Goal: Task Accomplishment & Management: Manage account settings

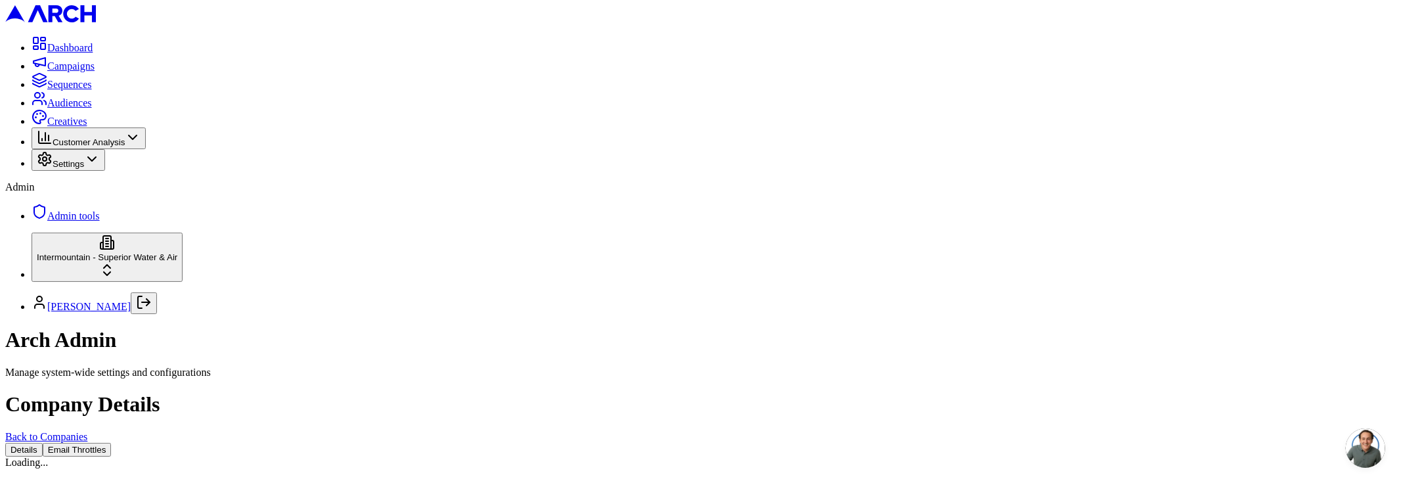
click at [112, 443] on button "Email Throttles" at bounding box center [77, 450] width 69 height 14
drag, startPoint x: 1345, startPoint y: 344, endPoint x: 381, endPoint y: 172, distance: 979.2
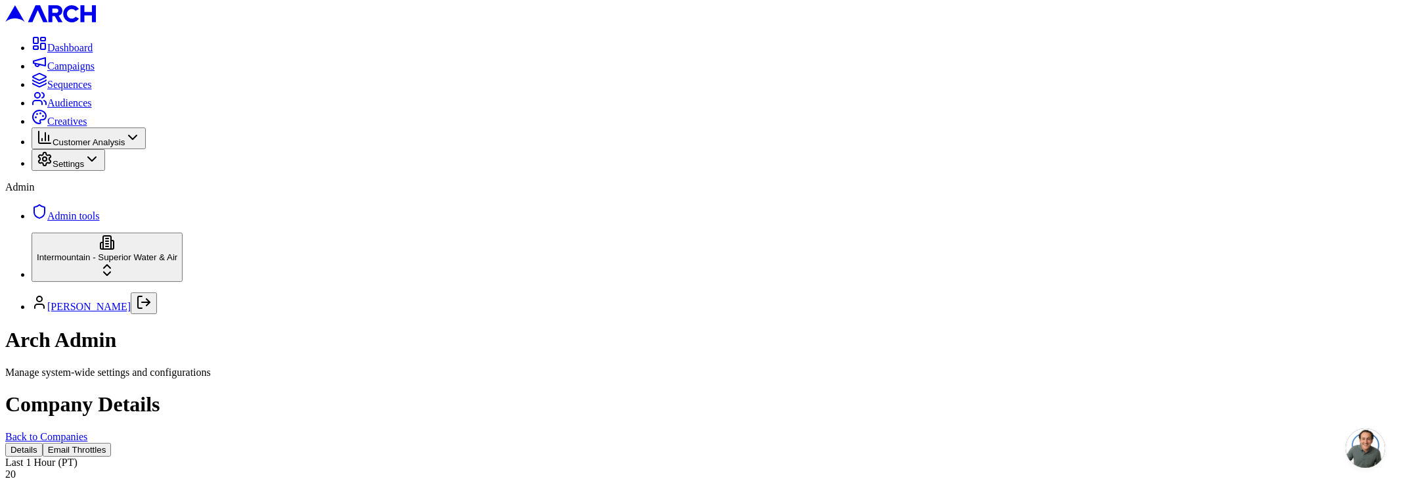
drag, startPoint x: 435, startPoint y: 202, endPoint x: 1341, endPoint y: 341, distance: 916.2
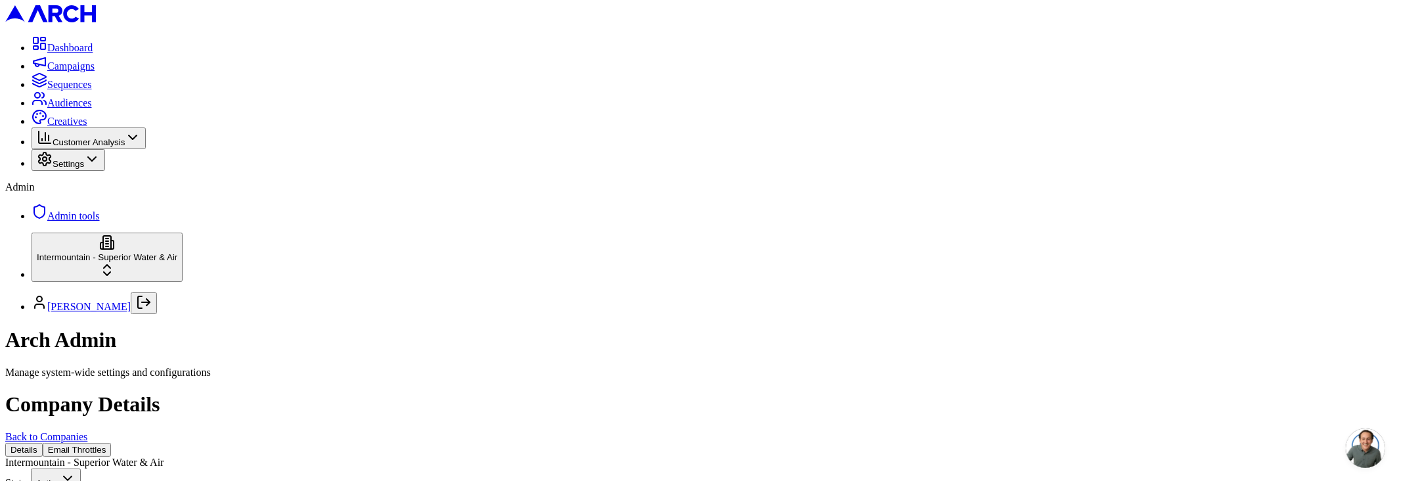
click at [112, 443] on button "Email Throttles" at bounding box center [77, 450] width 69 height 14
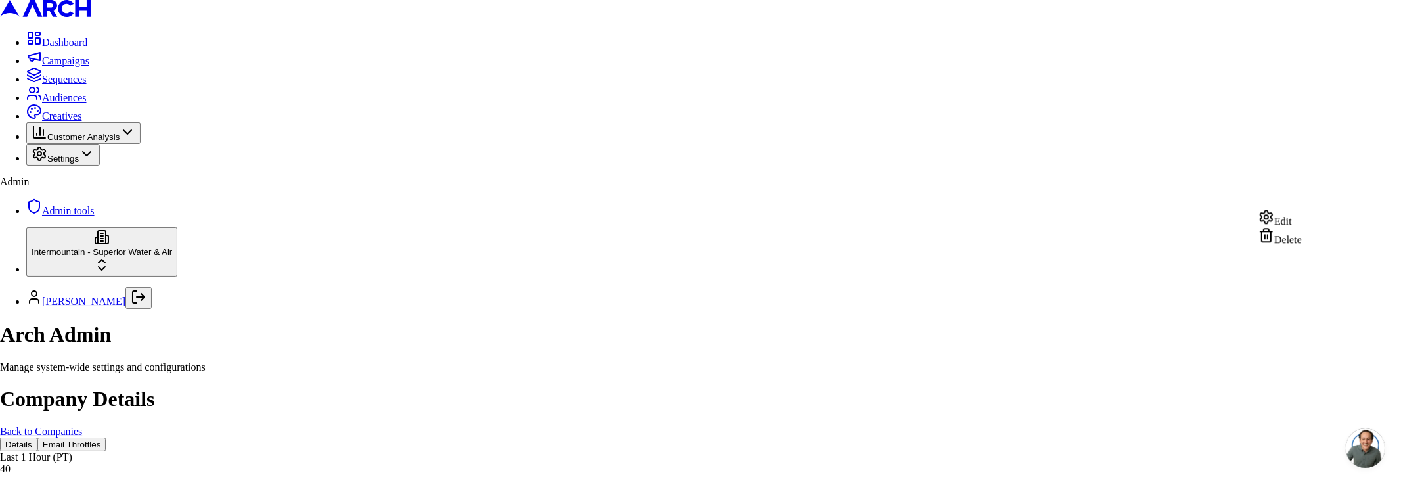
click at [1284, 227] on div "Edit" at bounding box center [1279, 218] width 43 height 18
type input "40"
drag, startPoint x: 844, startPoint y: 352, endPoint x: 833, endPoint y: 317, distance: 36.5
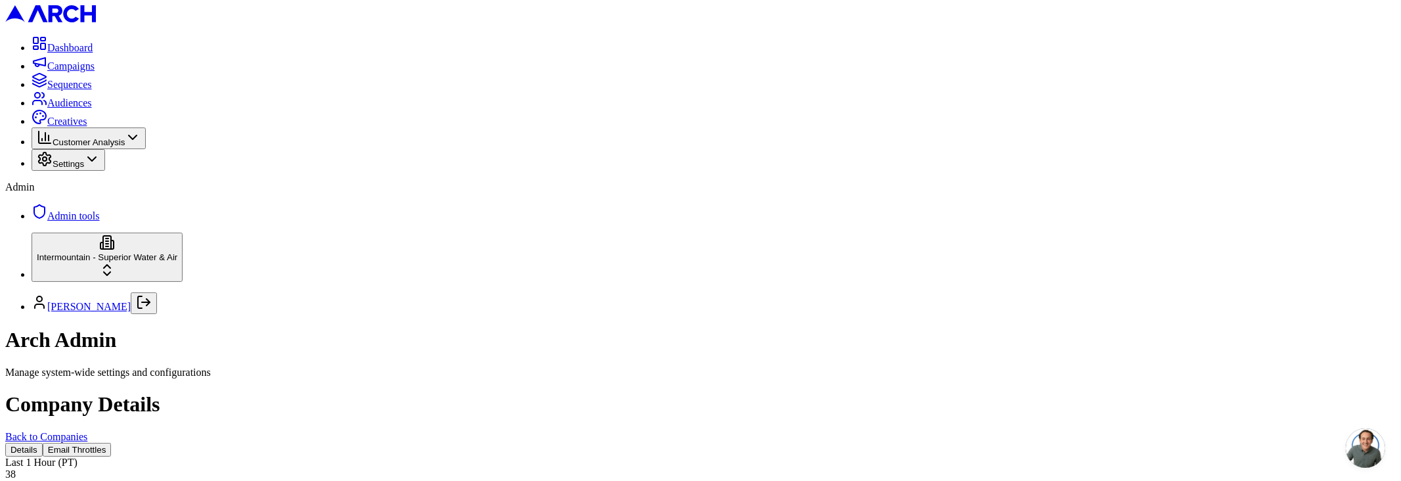
scroll to position [181, 0]
click at [112, 443] on button "Email Throttles" at bounding box center [77, 450] width 69 height 14
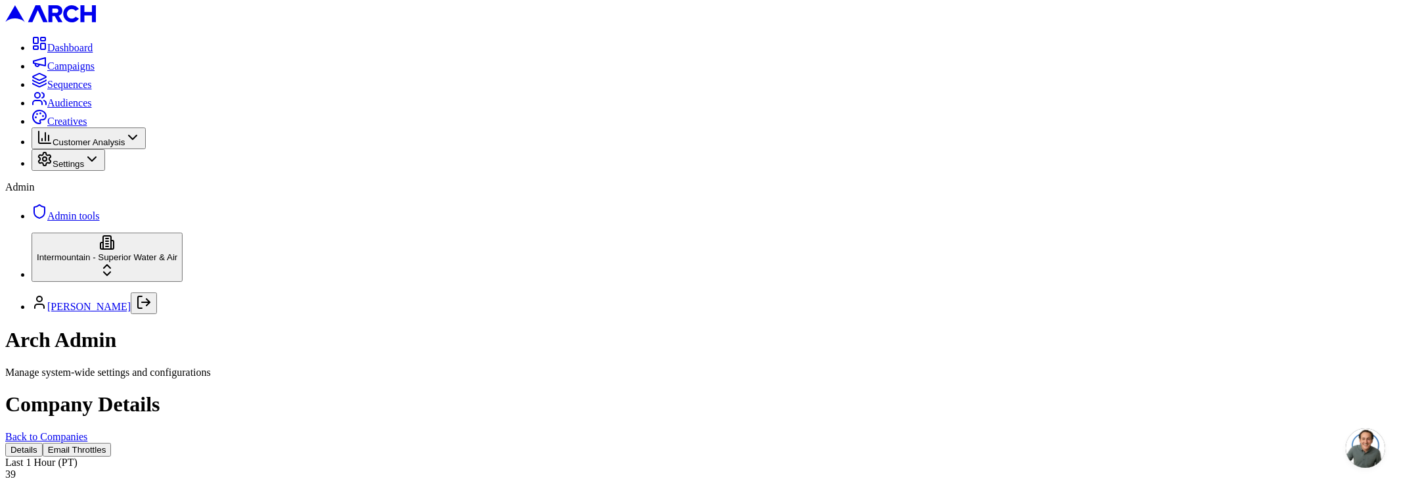
click at [112, 443] on button "Email Throttles" at bounding box center [77, 450] width 69 height 14
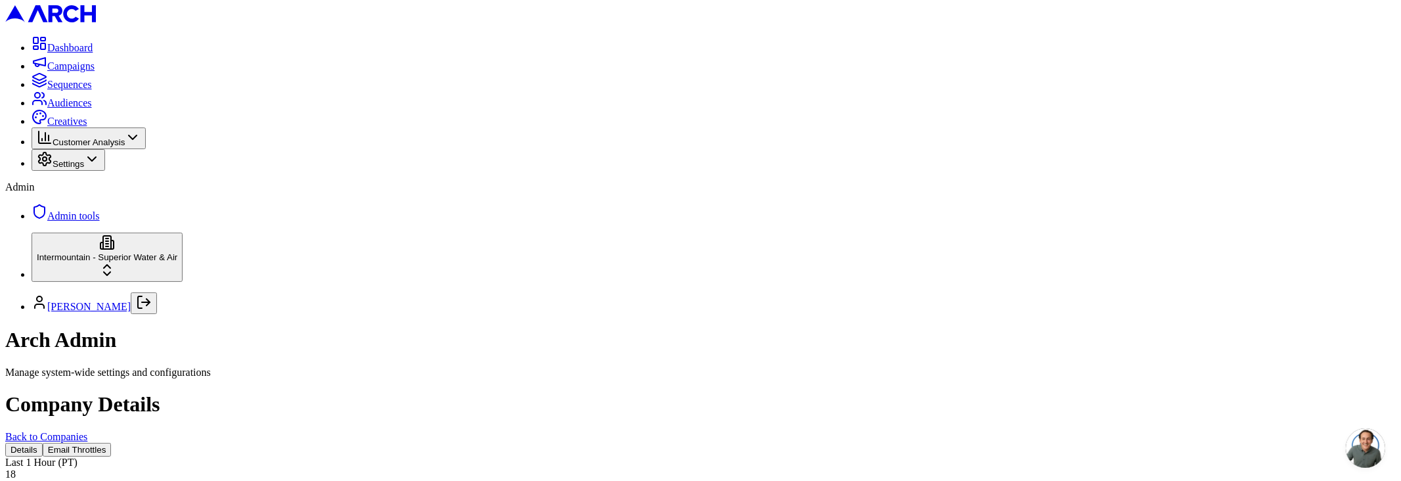
scroll to position [239, 0]
click at [112, 443] on button "Email Throttles" at bounding box center [77, 450] width 69 height 14
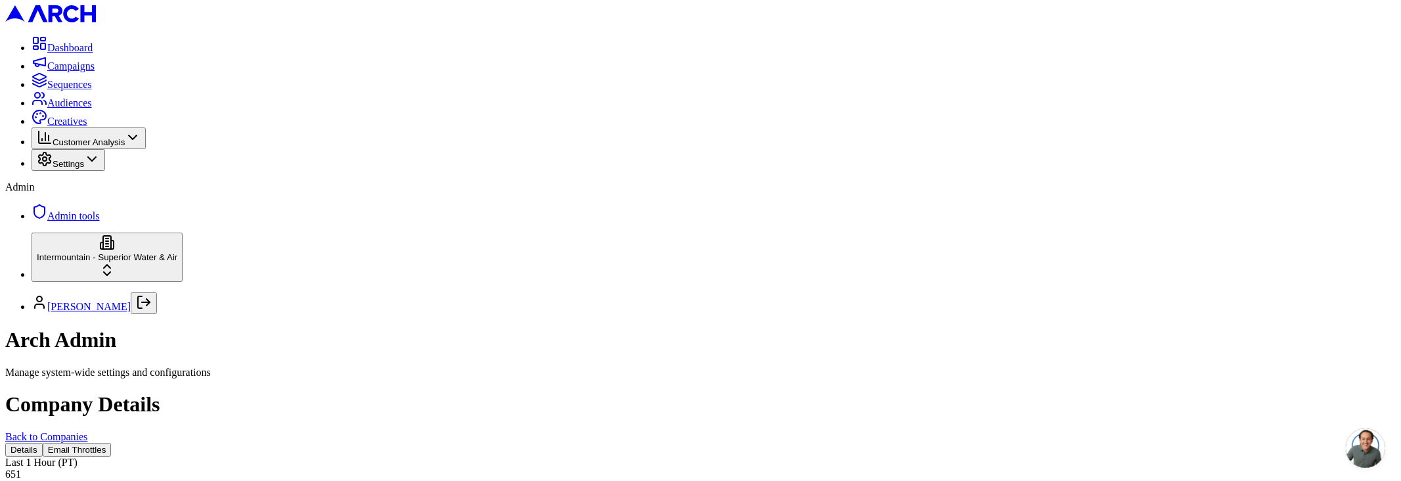
scroll to position [0, 0]
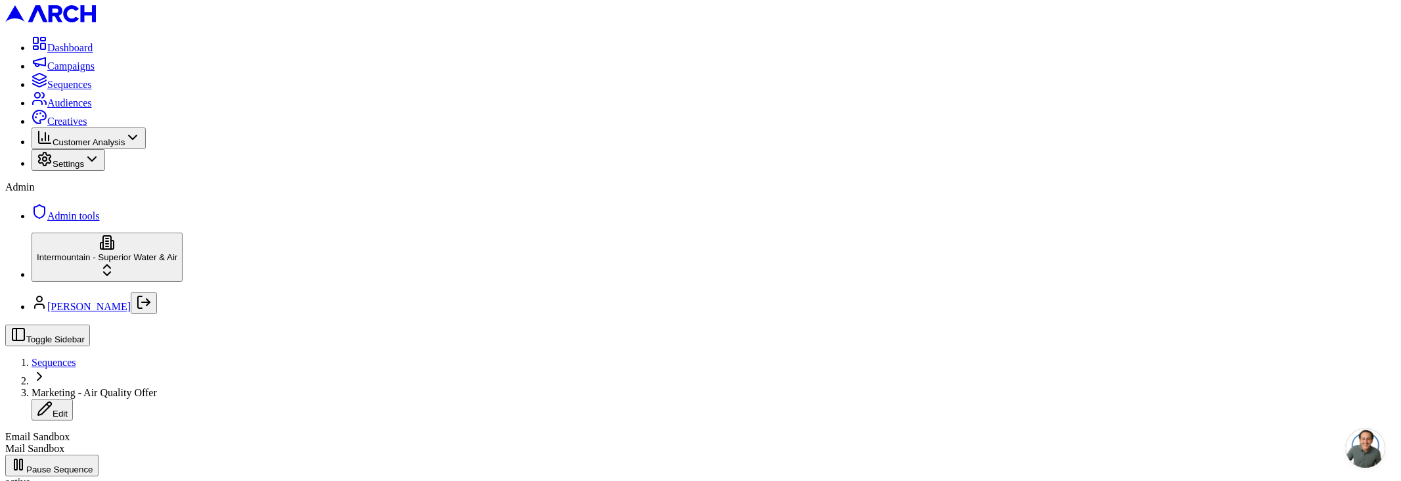
scroll to position [1, 0]
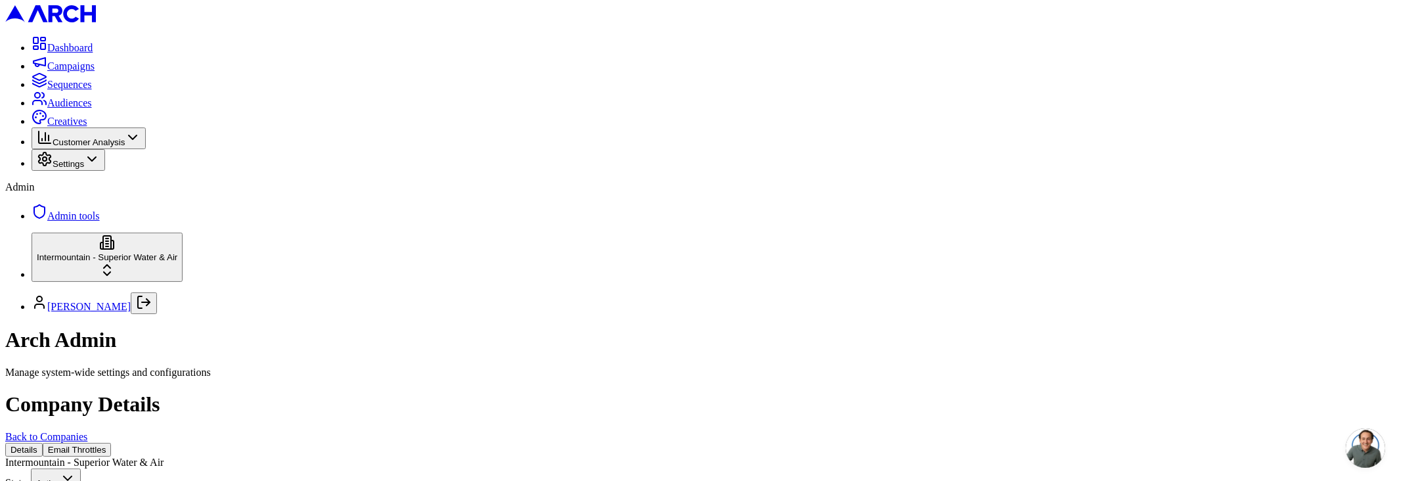
click at [112, 443] on button "Email Throttles" at bounding box center [77, 450] width 69 height 14
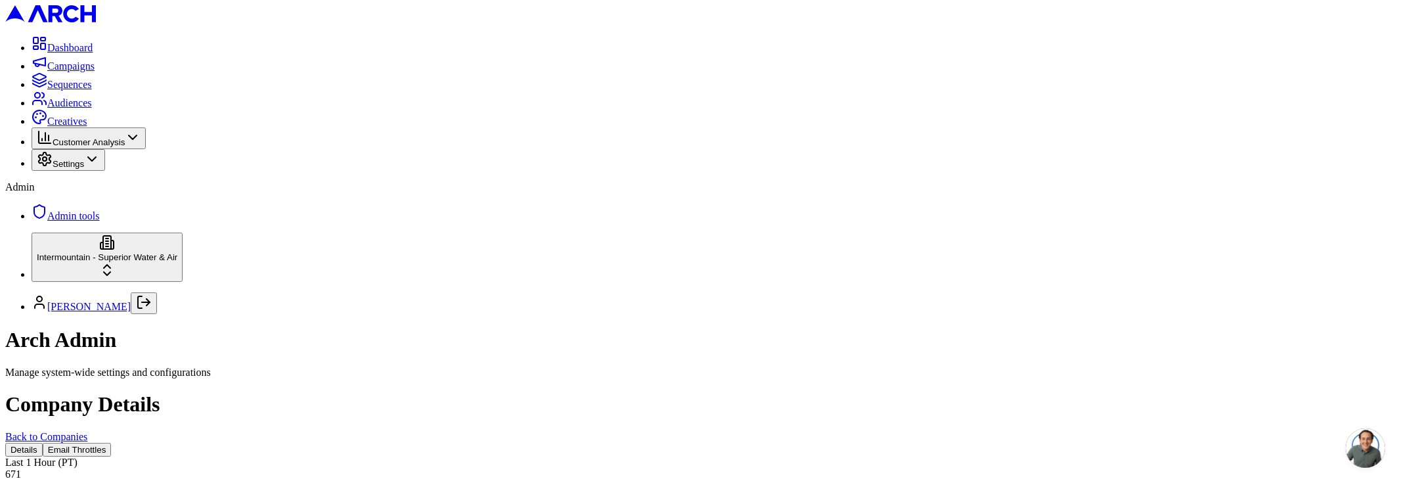
scroll to position [941, 0]
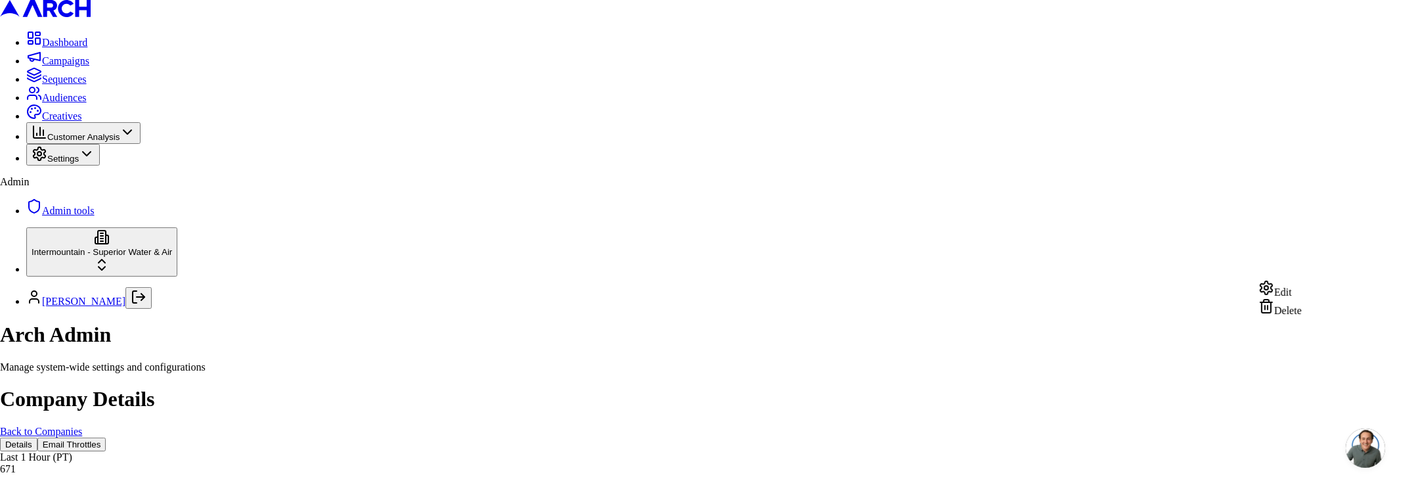
click at [1301, 298] on div "Edit" at bounding box center [1279, 289] width 43 height 18
type input "20"
type input "1"
type input "200"
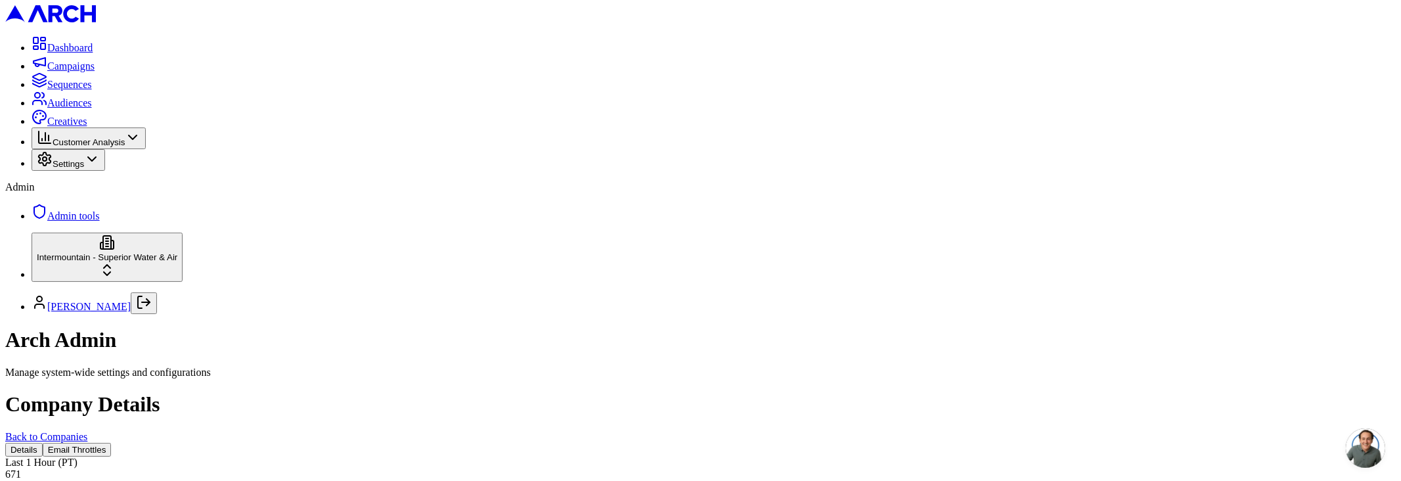
scroll to position [311, 0]
click at [112, 443] on button "Email Throttles" at bounding box center [77, 450] width 69 height 14
